Goal: Information Seeking & Learning: Learn about a topic

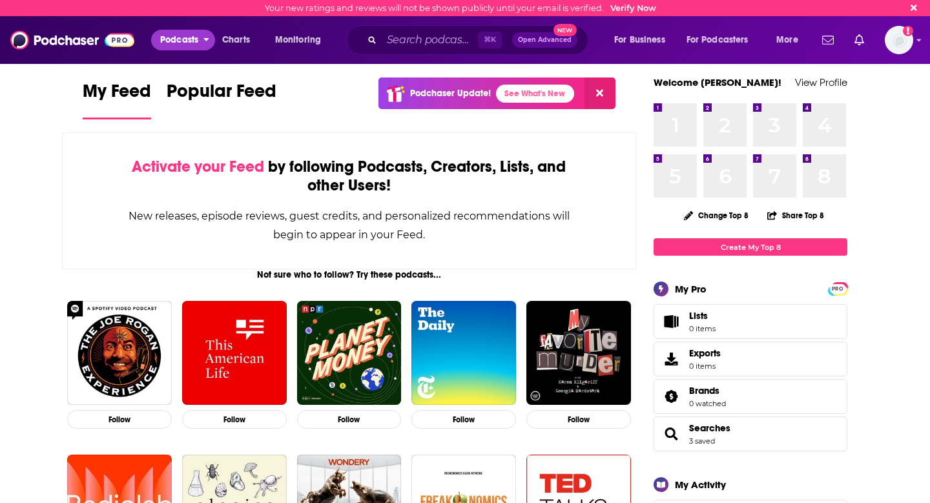
click at [183, 45] on span "Podcasts" at bounding box center [179, 40] width 38 height 18
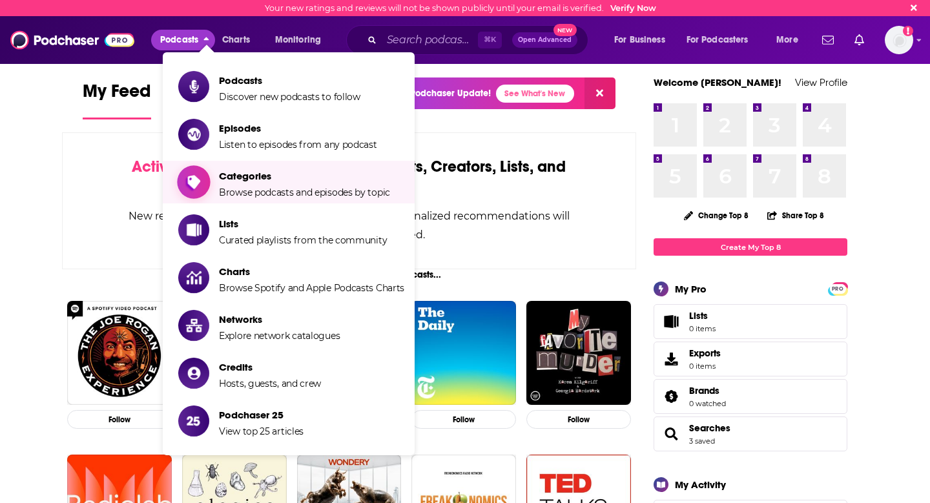
click at [256, 172] on span "Categories" at bounding box center [304, 176] width 171 height 12
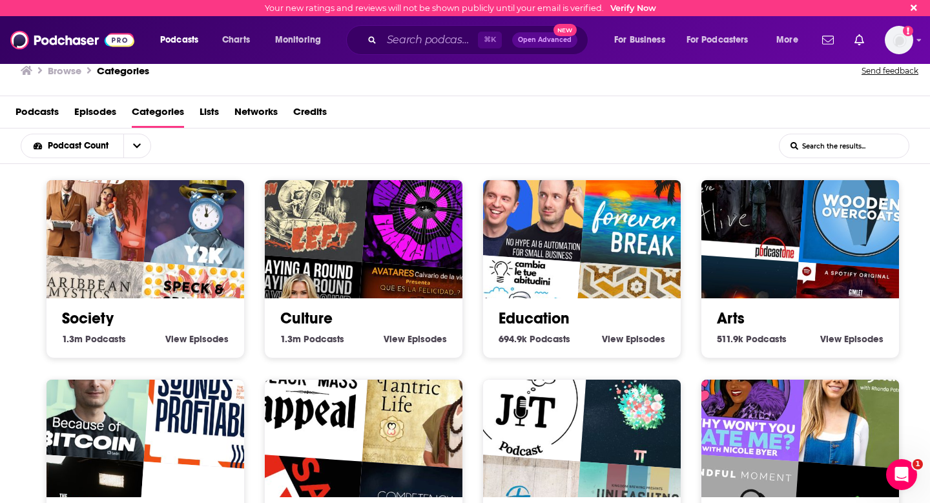
scroll to position [234, 0]
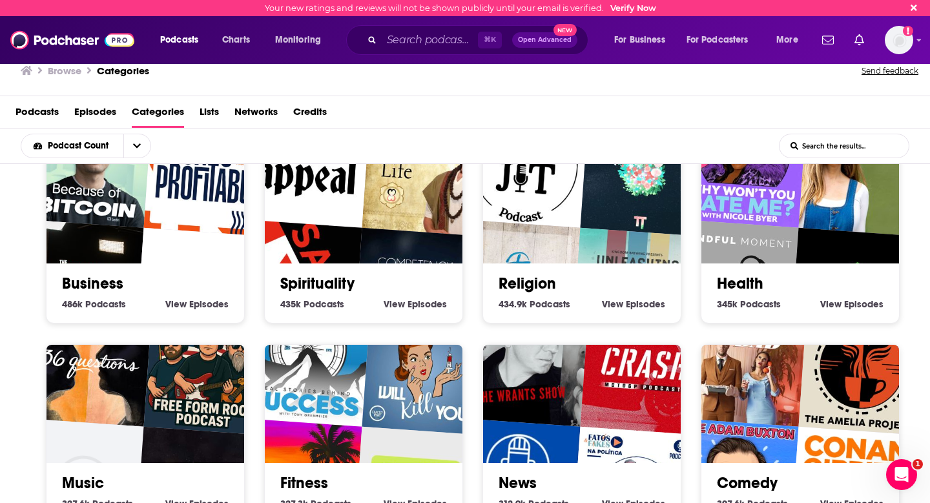
click at [785, 272] on div "Health 345k Health Podcasts View Health Episodes" at bounding box center [800, 287] width 177 height 49
click at [799, 257] on img "La caja psicológica" at bounding box center [853, 291] width 127 height 127
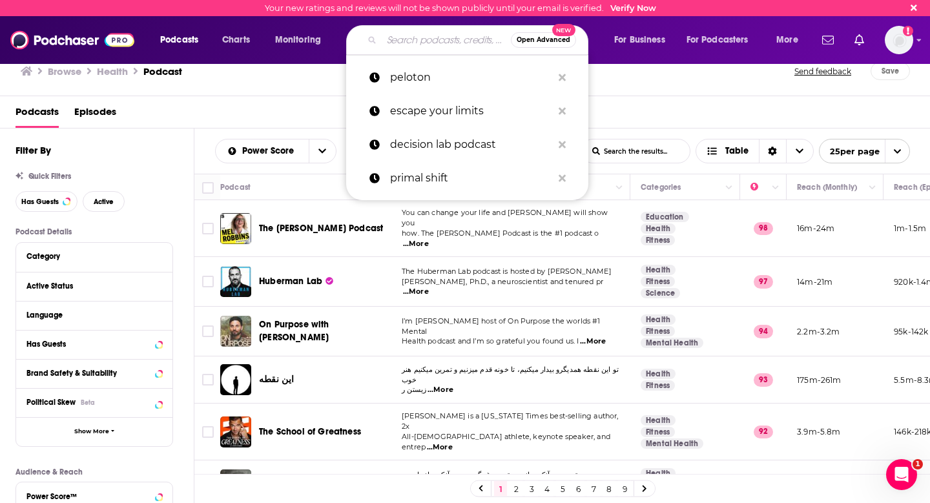
click at [406, 41] on input "Search podcasts, credits, & more..." at bounding box center [446, 40] width 129 height 21
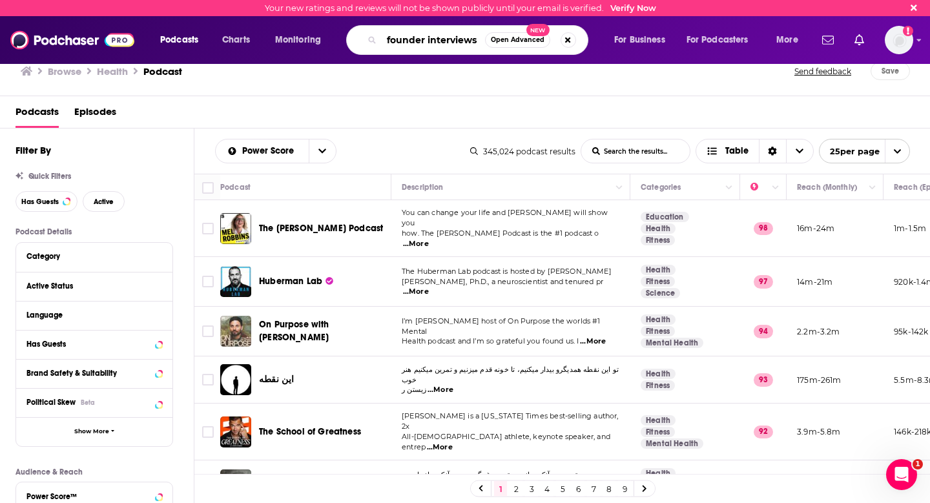
type input "founder interviews"
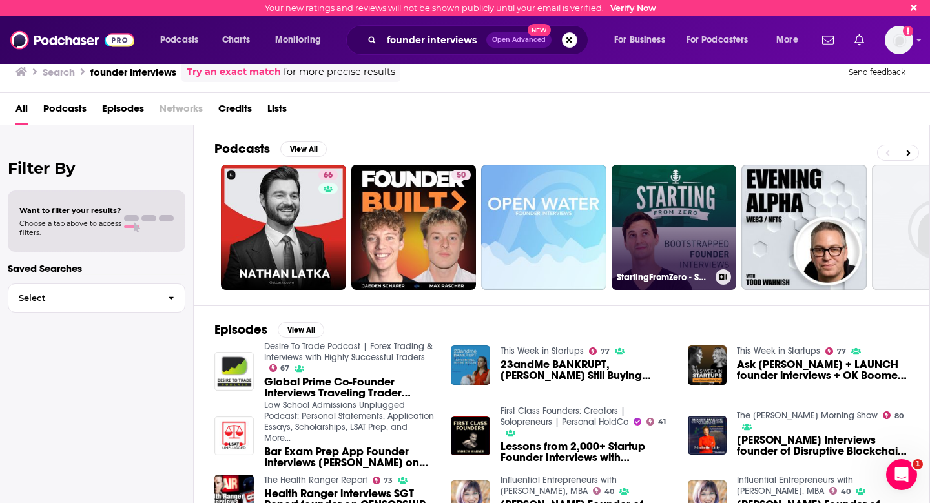
click at [670, 234] on link "StartingFromZero - Self-Funded Founder Interviews" at bounding box center [673, 227] width 125 height 125
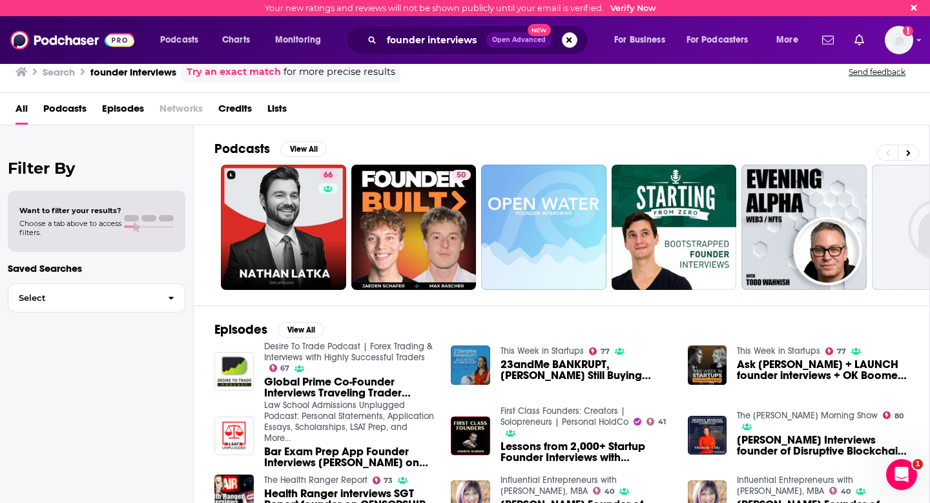
click at [67, 107] on span "Podcasts" at bounding box center [64, 111] width 43 height 26
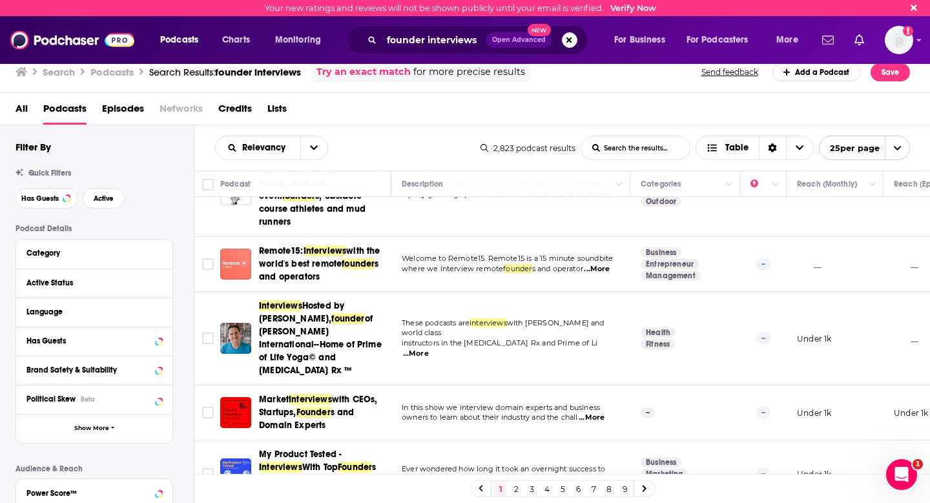
scroll to position [1186, 0]
